Goal: Check status: Check status

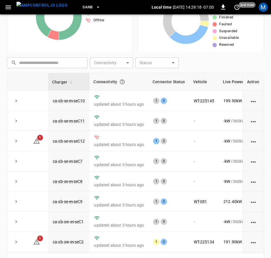
scroll to position [86, 62]
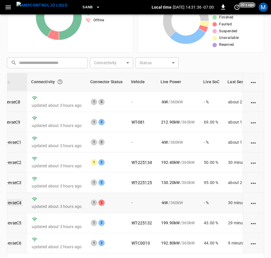
click at [15, 199] on link "ca-sb-sw-evseC4" at bounding box center [5, 202] width 33 height 7
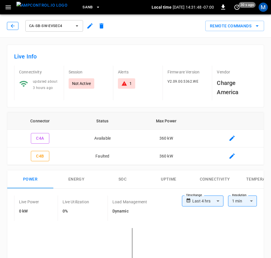
click at [16, 24] on button "button" at bounding box center [13, 26] width 12 height 8
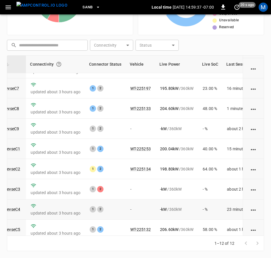
scroll to position [86, 63]
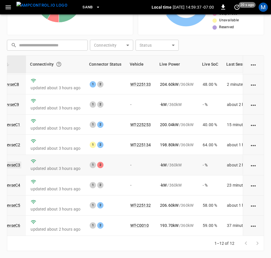
click at [12, 162] on link "ca-sb-sw-evseC3" at bounding box center [4, 165] width 33 height 7
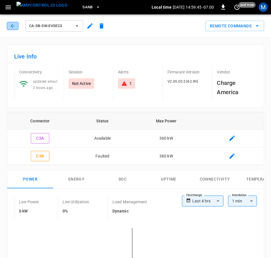
click at [11, 27] on icon "button" at bounding box center [13, 26] width 6 height 6
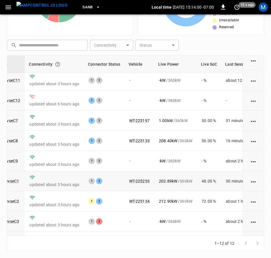
scroll to position [0, 64]
